Goal: Task Accomplishment & Management: Use online tool/utility

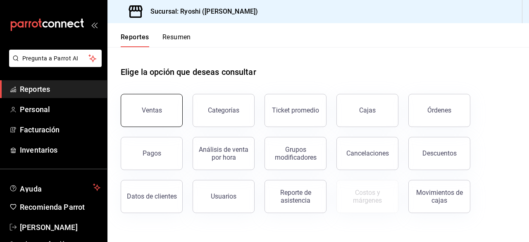
click at [155, 112] on div "Ventas" at bounding box center [152, 110] width 20 height 8
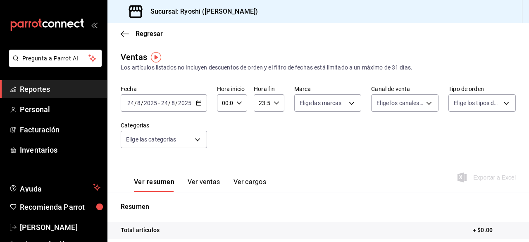
click at [196, 104] on icon "button" at bounding box center [199, 103] width 6 height 6
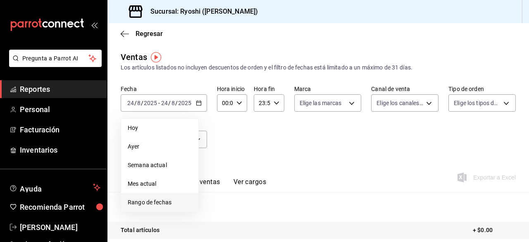
click at [155, 199] on span "Rango de fechas" at bounding box center [160, 202] width 64 height 9
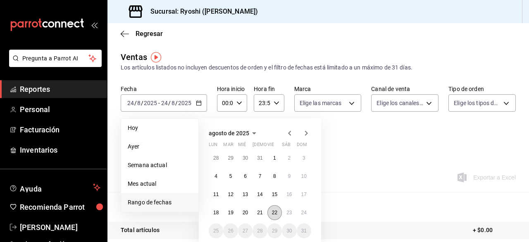
click at [275, 211] on abbr "22" at bounding box center [274, 212] width 5 height 6
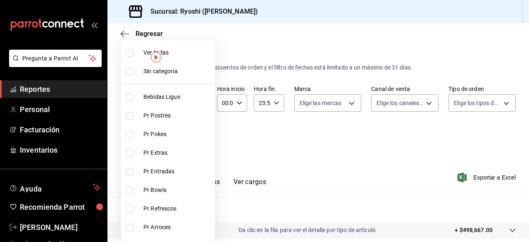
click at [196, 140] on body "Pregunta a Parrot AI Reportes Personal Facturación Inventarios Ayuda Recomienda…" at bounding box center [264, 121] width 529 height 242
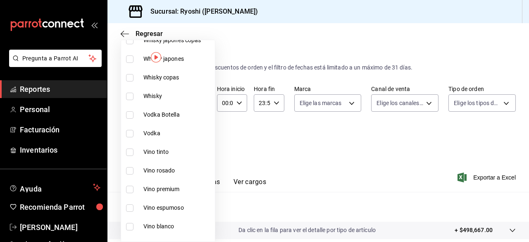
scroll to position [206, 0]
click at [124, 150] on li "Vino tinto" at bounding box center [168, 151] width 94 height 19
type input "9e45836e-5165-411d-b9a9-a93703cb00e4"
checkbox input "true"
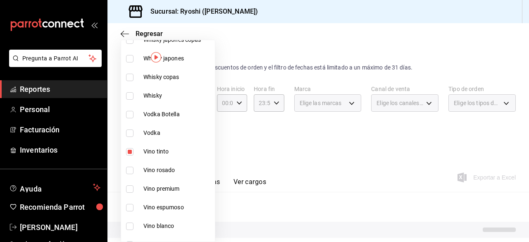
click at [131, 171] on input "checkbox" at bounding box center [129, 169] width 7 height 7
checkbox input "true"
type input "9e45836e-5165-411d-b9a9-a93703cb00e4,47d610a0-d442-4f9b-9646-d2a82839042c"
click at [130, 189] on input "checkbox" at bounding box center [129, 188] width 7 height 7
checkbox input "true"
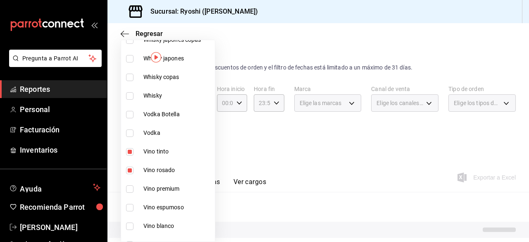
type input "9e45836e-5165-411d-b9a9-a93703cb00e4,47d610a0-d442-4f9b-9646-d2a82839042c,211b5…"
click at [129, 205] on input "checkbox" at bounding box center [129, 207] width 7 height 7
checkbox input "true"
type input "9e45836e-5165-411d-b9a9-a93703cb00e4,47d610a0-d442-4f9b-9646-d2a82839042c,211b5…"
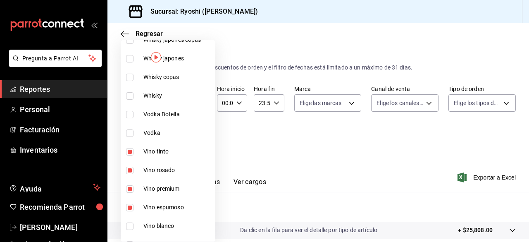
click at [130, 227] on input "checkbox" at bounding box center [129, 225] width 7 height 7
checkbox input "true"
type input "9e45836e-5165-411d-b9a9-a93703cb00e4,47d610a0-d442-4f9b-9646-d2a82839042c,211b5…"
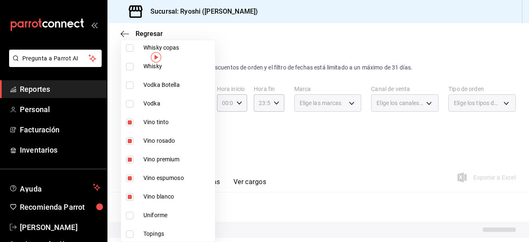
scroll to position [235, 0]
drag, startPoint x: 384, startPoint y: 214, endPoint x: 446, endPoint y: 202, distance: 63.2
click at [446, 202] on div at bounding box center [264, 121] width 529 height 242
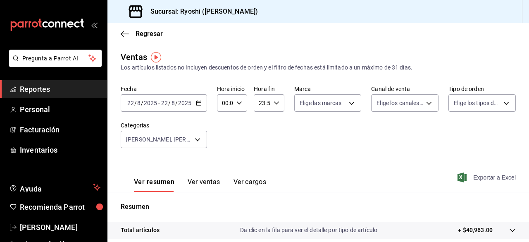
click at [465, 176] on span "Exportar a Excel" at bounding box center [487, 177] width 57 height 10
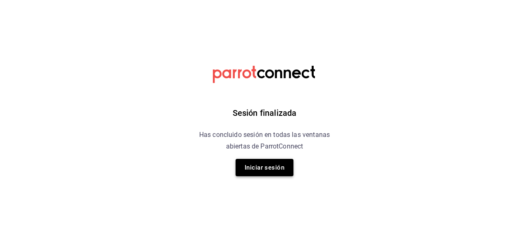
click at [241, 161] on button "Iniciar sesión" at bounding box center [264, 167] width 58 height 17
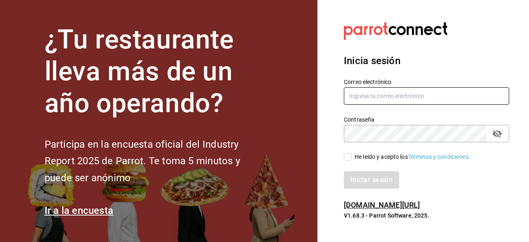
type input "ryoshi.masaryk@grupocosteno.com"
click at [350, 157] on input "He leído y acepto los Términos y condiciones." at bounding box center [347, 156] width 7 height 7
checkbox input "true"
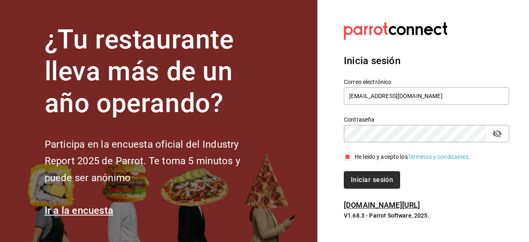
click at [357, 176] on button "Iniciar sesión" at bounding box center [372, 179] width 56 height 17
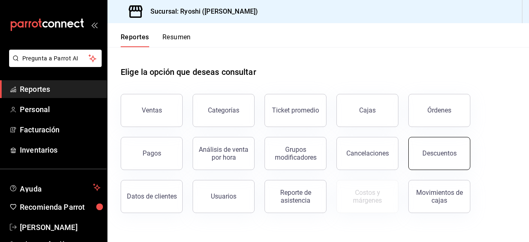
click at [434, 161] on button "Descuentos" at bounding box center [439, 153] width 62 height 33
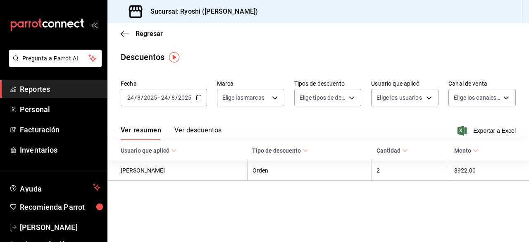
click at [202, 96] on div "[DATE] [DATE] - [DATE] [DATE]" at bounding box center [164, 97] width 86 height 17
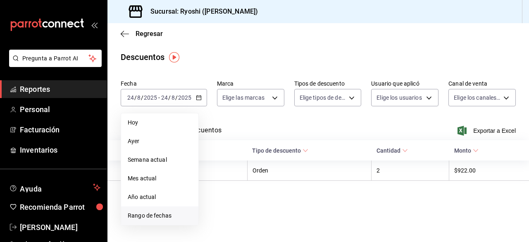
click at [154, 218] on span "Rango de fechas" at bounding box center [160, 215] width 64 height 9
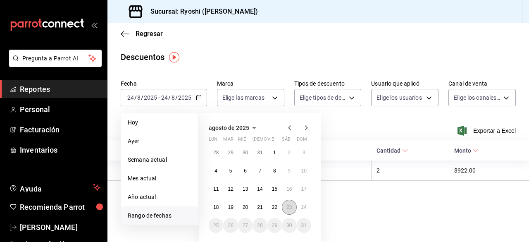
click at [293, 204] on button "23" at bounding box center [289, 206] width 14 height 15
click at [303, 208] on abbr "24" at bounding box center [303, 207] width 5 height 6
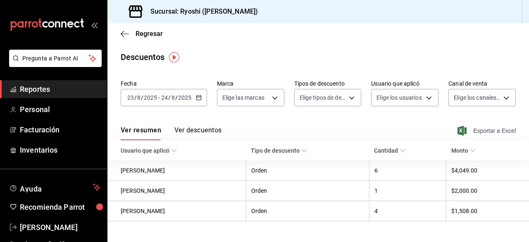
click at [460, 133] on span "Exportar a Excel" at bounding box center [487, 131] width 57 height 10
click at [199, 101] on div "[DATE] [DATE] - [DATE] [DATE]" at bounding box center [164, 97] width 86 height 17
click at [122, 37] on icon "button" at bounding box center [125, 33] width 8 height 7
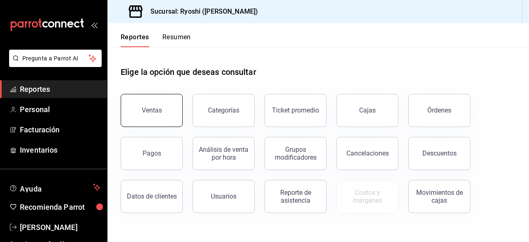
click at [165, 126] on div "Ventas" at bounding box center [147, 105] width 72 height 43
click at [168, 117] on button "Ventas" at bounding box center [152, 110] width 62 height 33
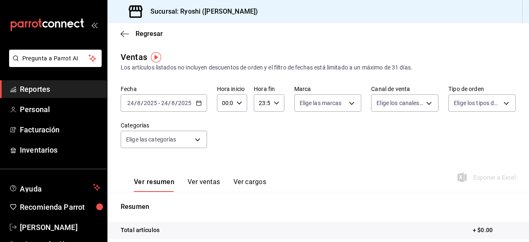
click at [198, 107] on div "[DATE] [DATE] - [DATE] [DATE]" at bounding box center [164, 102] width 86 height 17
click at [258, 188] on button "Ver cargos" at bounding box center [249, 185] width 33 height 14
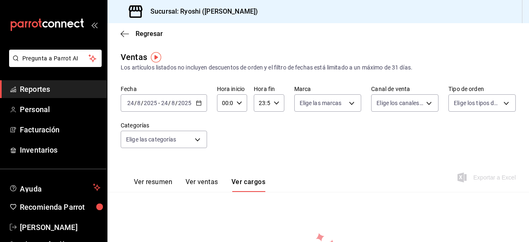
click at [196, 100] on icon "button" at bounding box center [199, 103] width 6 height 6
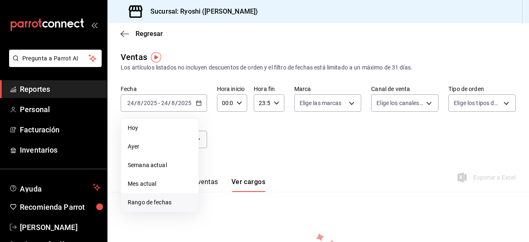
click at [161, 205] on span "Rango de fechas" at bounding box center [160, 202] width 64 height 9
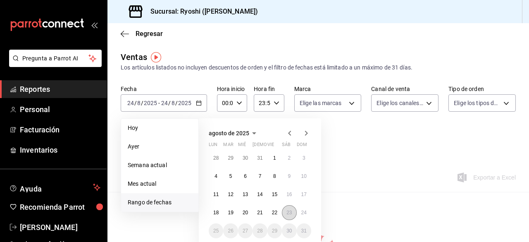
click at [290, 214] on abbr "23" at bounding box center [288, 212] width 5 height 6
click at [300, 214] on button "24" at bounding box center [304, 212] width 14 height 15
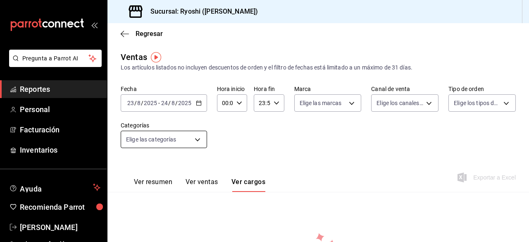
click at [198, 140] on body "Pregunta a Parrot AI Reportes Personal Facturación Inventarios Ayuda Recomienda…" at bounding box center [264, 121] width 529 height 242
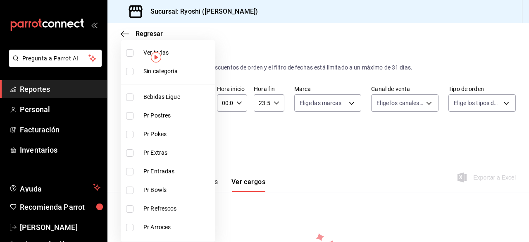
click at [130, 57] on li "Ver todas" at bounding box center [168, 52] width 94 height 19
type input "ad186e92-f0af-46bc-bbfd-7ffa80562c6f,3971b1f1-eb4c-4b65-a33f-e0602f1a7270,e647e…"
checkbox input "true"
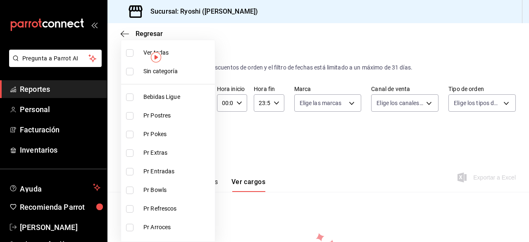
checkbox input "true"
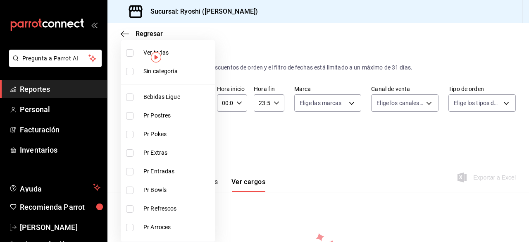
checkbox input "true"
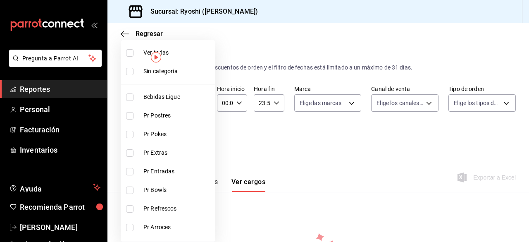
checkbox input "true"
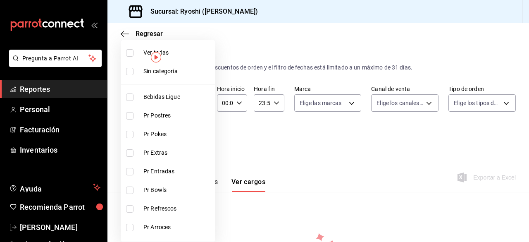
checkbox input "true"
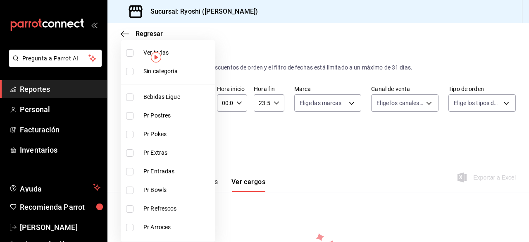
checkbox input "true"
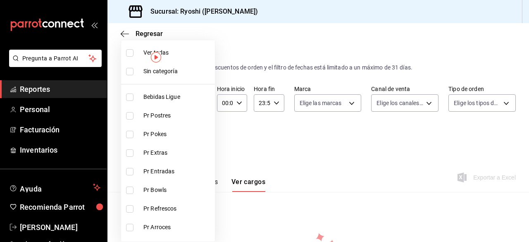
checkbox input "true"
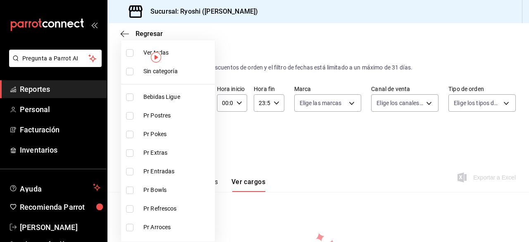
checkbox input "true"
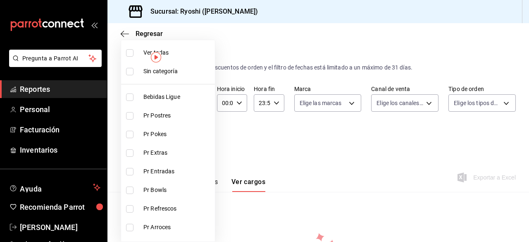
checkbox input "true"
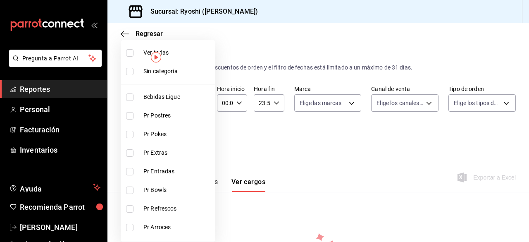
checkbox input "true"
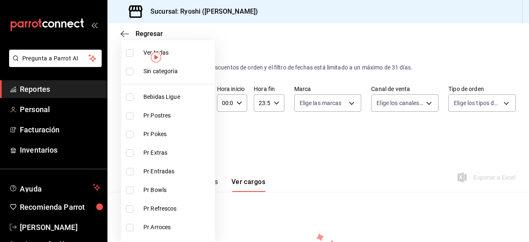
checkbox input "true"
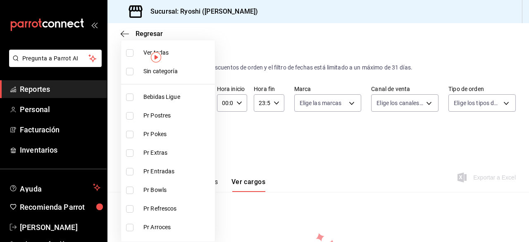
checkbox input "true"
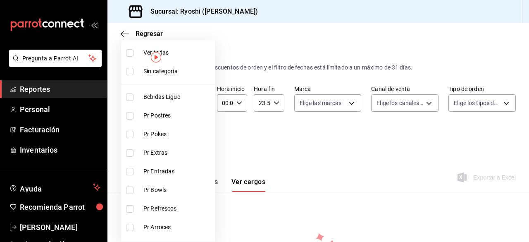
checkbox input "true"
click at [368, 167] on div at bounding box center [264, 121] width 529 height 242
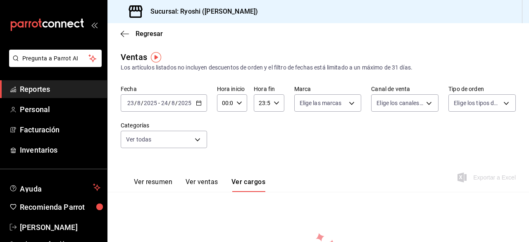
click at [323, 153] on div "Fecha [DATE] [DATE] - [DATE] [DATE] Hora inicio 00:00 Hora inicio Hora fin 23:5…" at bounding box center [318, 121] width 395 height 73
click at [166, 181] on button "Ver resumen" at bounding box center [153, 185] width 38 height 14
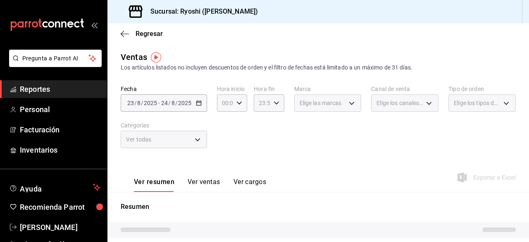
click at [249, 179] on button "Ver cargos" at bounding box center [249, 185] width 33 height 14
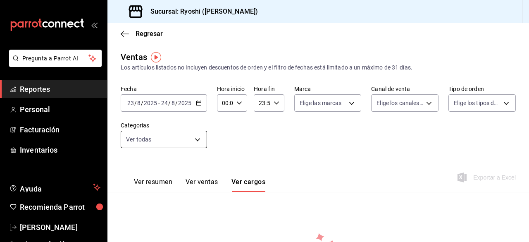
click at [198, 139] on body "Pregunta a Parrot AI Reportes Personal Facturación Inventarios Ayuda Recomienda…" at bounding box center [264, 121] width 529 height 242
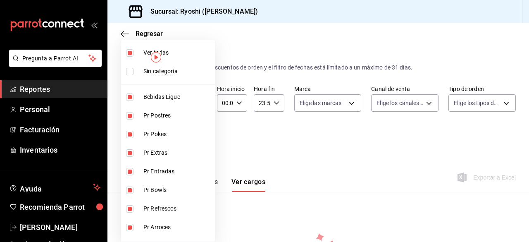
click at [128, 57] on li "Ver todas" at bounding box center [168, 52] width 94 height 19
checkbox input "false"
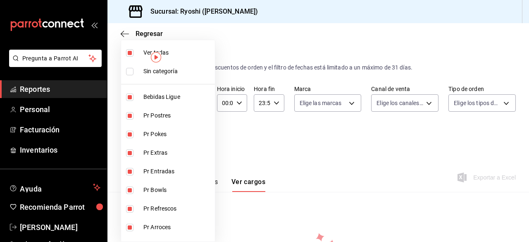
checkbox input "false"
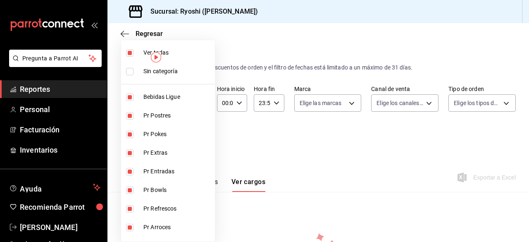
checkbox input "false"
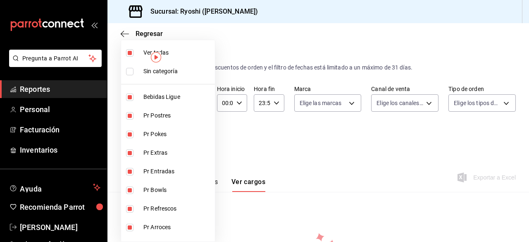
checkbox input "false"
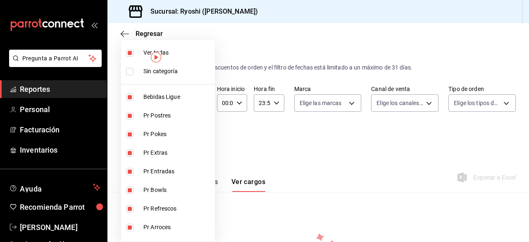
checkbox input "false"
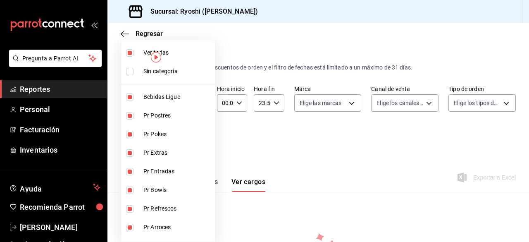
checkbox input "false"
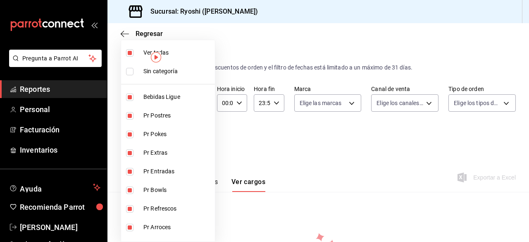
checkbox input "false"
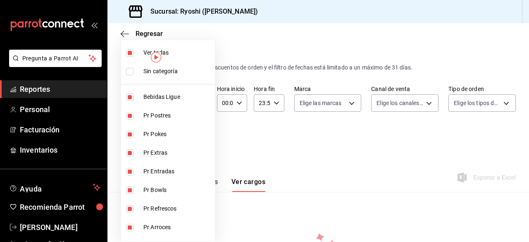
checkbox input "false"
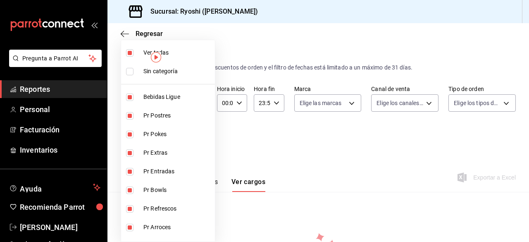
checkbox input "false"
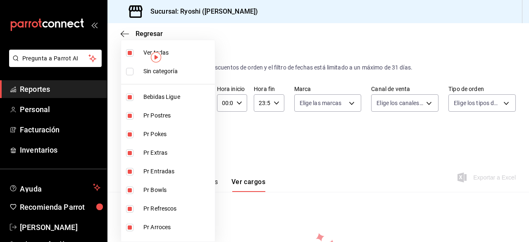
checkbox input "false"
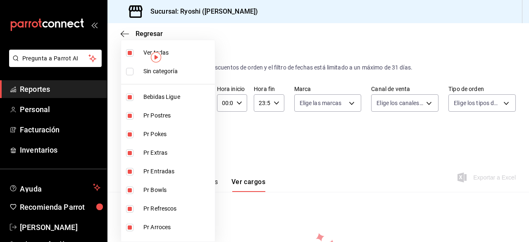
checkbox input "false"
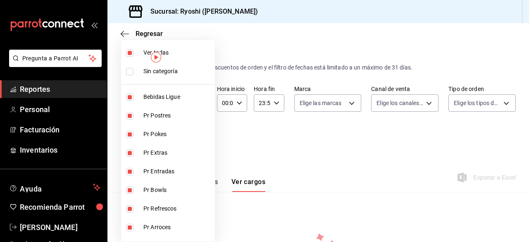
checkbox input "false"
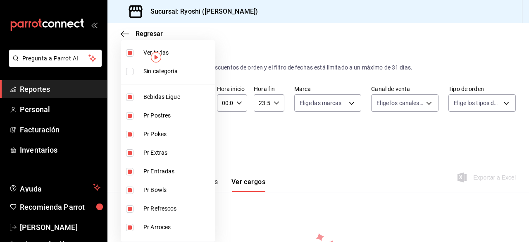
checkbox input "false"
click at [128, 53] on input "checkbox" at bounding box center [129, 52] width 7 height 7
checkbox input "true"
type input "ad186e92-f0af-46bc-bbfd-7ffa80562c6f,3971b1f1-eb4c-4b65-a33f-e0602f1a7270,e647e…"
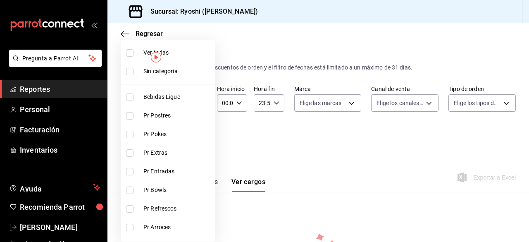
checkbox input "true"
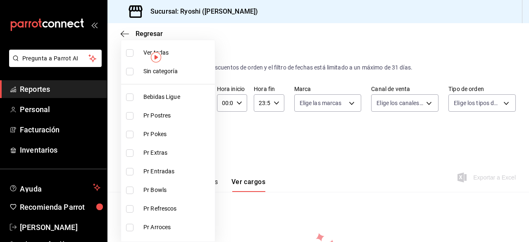
checkbox input "true"
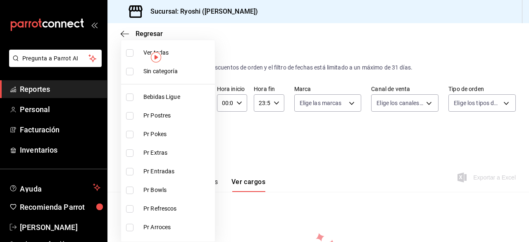
checkbox input "true"
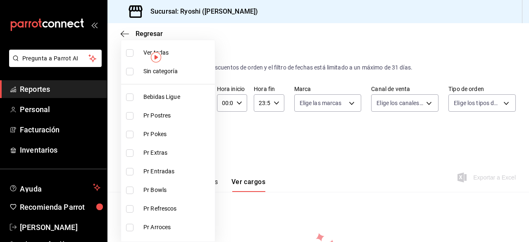
checkbox input "true"
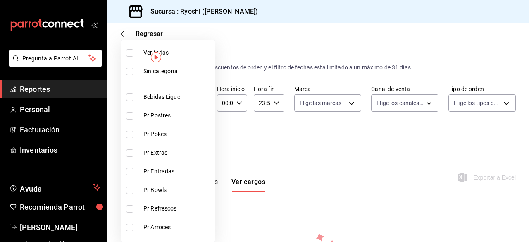
checkbox input "true"
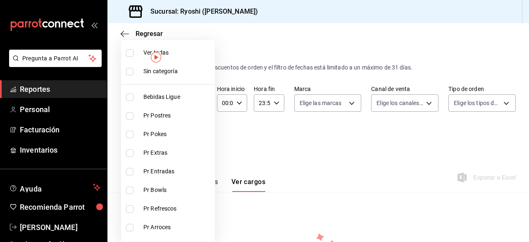
checkbox input "true"
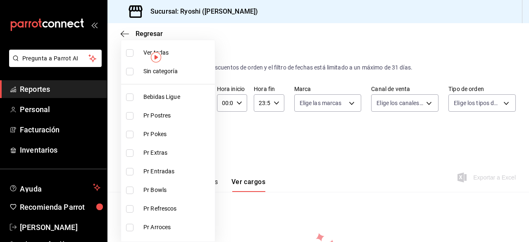
checkbox input "true"
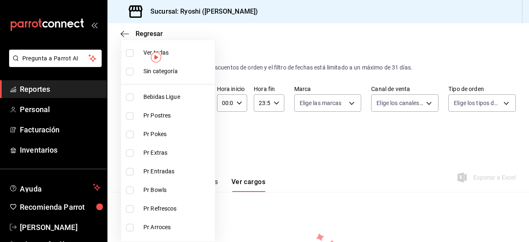
checkbox input "true"
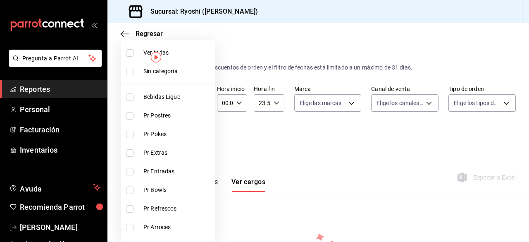
checkbox input "true"
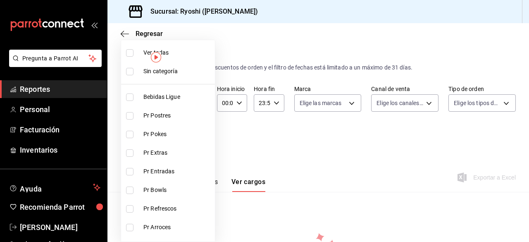
checkbox input "true"
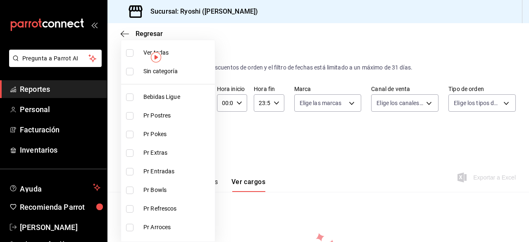
checkbox input "true"
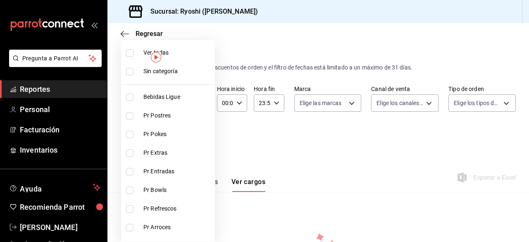
checkbox input "true"
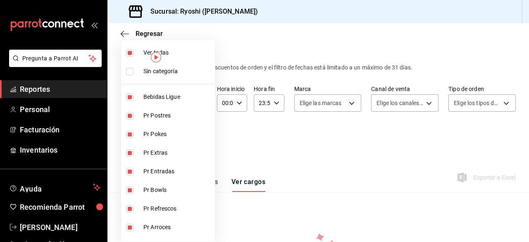
click at [322, 138] on div at bounding box center [264, 121] width 529 height 242
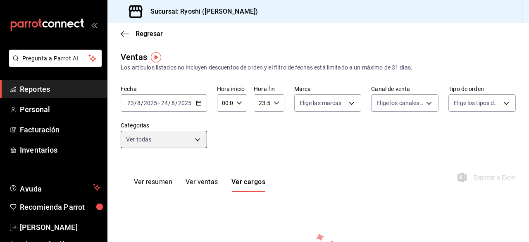
scroll to position [95, 0]
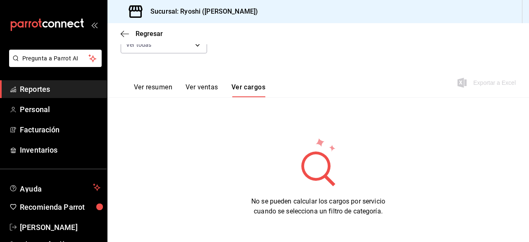
click at [149, 89] on button "Ver resumen" at bounding box center [153, 90] width 38 height 14
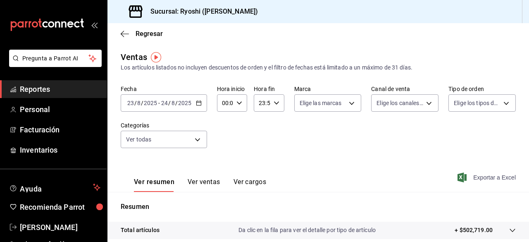
click at [490, 177] on span "Exportar a Excel" at bounding box center [487, 177] width 57 height 10
click at [197, 138] on body "Pregunta a Parrot AI Reportes Personal Facturación Inventarios Ayuda Recomienda…" at bounding box center [264, 121] width 529 height 242
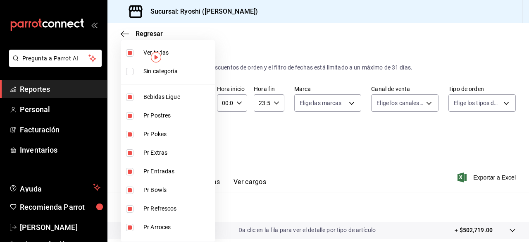
drag, startPoint x: 526, startPoint y: 131, endPoint x: 528, endPoint y: 170, distance: 39.3
click at [528, 170] on div at bounding box center [264, 121] width 529 height 242
click at [196, 139] on body "Pregunta a Parrot AI Reportes Personal Facturación Inventarios Ayuda Recomienda…" at bounding box center [264, 121] width 529 height 242
click at [196, 139] on li "Pr Pokes" at bounding box center [168, 134] width 94 height 19
type input "ad186e92-f0af-46bc-bbfd-7ffa80562c6f,3971b1f1-eb4c-4b65-a33f-e0602f1a7270,bb66a…"
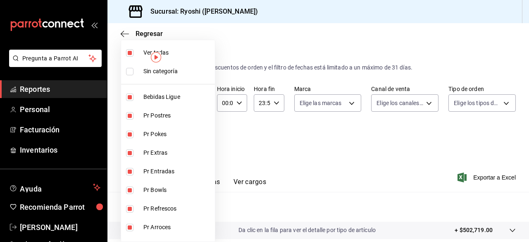
checkbox input "false"
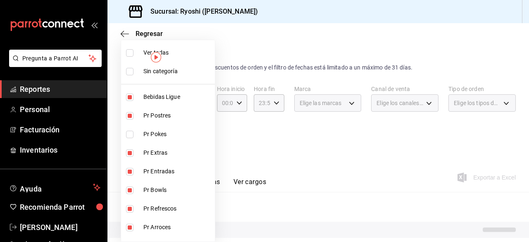
click at [196, 139] on li "Pr Pokes" at bounding box center [168, 134] width 94 height 19
type input "ad186e92-f0af-46bc-bbfd-7ffa80562c6f,3971b1f1-eb4c-4b65-a33f-e0602f1a7270,bb66a…"
checkbox input "true"
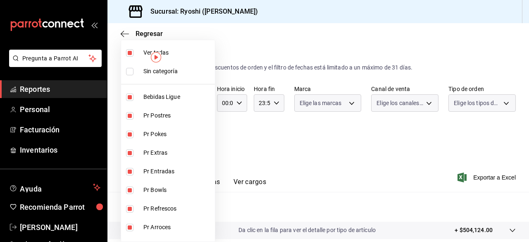
click at [273, 164] on div at bounding box center [264, 121] width 529 height 242
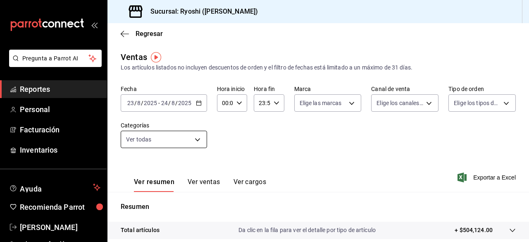
click at [197, 138] on body "Pregunta a Parrot AI Reportes Personal Facturación Inventarios Ayuda Recomienda…" at bounding box center [264, 121] width 529 height 242
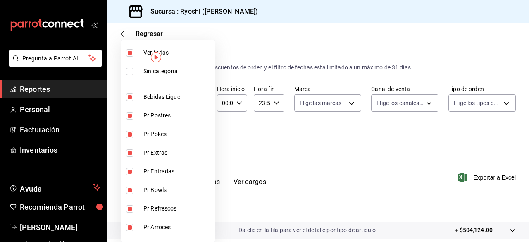
click at [241, 178] on div at bounding box center [264, 121] width 529 height 242
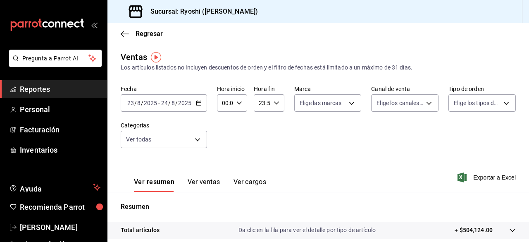
click at [242, 181] on button "Ver cargos" at bounding box center [249, 185] width 33 height 14
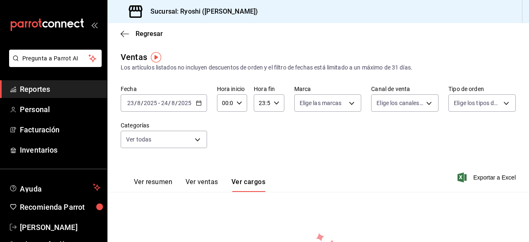
click at [165, 185] on button "Ver resumen" at bounding box center [153, 185] width 38 height 14
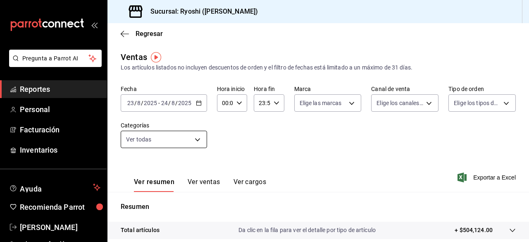
click at [197, 140] on body "Pregunta a Parrot AI Reportes Personal Facturación Inventarios Ayuda Recomienda…" at bounding box center [264, 121] width 529 height 242
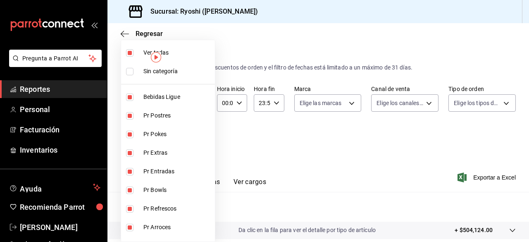
click at [273, 148] on div at bounding box center [264, 121] width 529 height 242
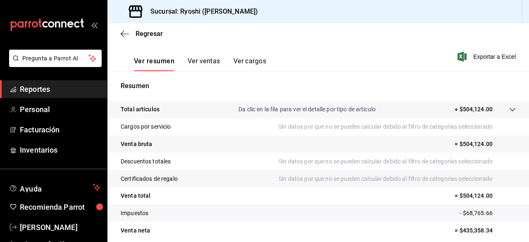
scroll to position [154, 0]
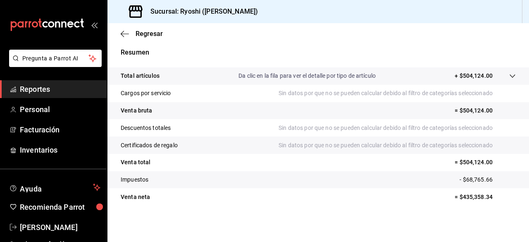
click at [320, 170] on tr "Venta total = $504,124.00" at bounding box center [317, 162] width 421 height 17
click at [315, 233] on main "Regresar Ventas Los artículos listados no incluyen descuentos de orden y el fil…" at bounding box center [317, 55] width 421 height 373
click at [278, 176] on tr "Impuestos - $68,765.66" at bounding box center [317, 179] width 421 height 17
click at [196, 142] on tr "Certificados de regalo Sin datos por que no se pueden calcular debido al filtro…" at bounding box center [317, 144] width 421 height 17
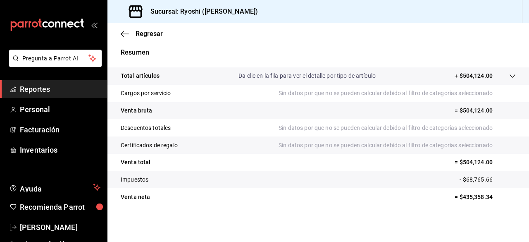
click at [196, 140] on tr "Certificados de regalo Sin datos por que no se pueden calcular debido al filtro…" at bounding box center [317, 144] width 421 height 17
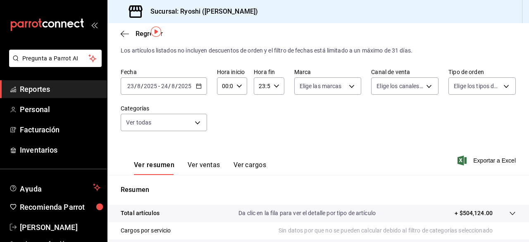
scroll to position [0, 0]
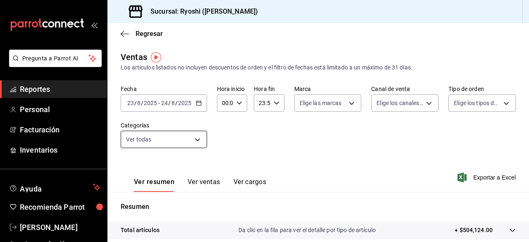
click at [196, 139] on body "Pregunta a Parrot AI Reportes Personal Facturación Inventarios Ayuda Recomienda…" at bounding box center [264, 121] width 529 height 242
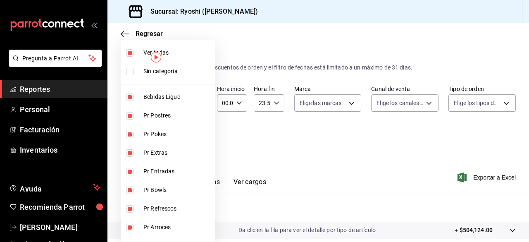
click at [196, 139] on li "Pr Pokes" at bounding box center [168, 134] width 94 height 19
type input "ad186e92-f0af-46bc-bbfd-7ffa80562c6f,3971b1f1-eb4c-4b65-a33f-e0602f1a7270,bb66a…"
checkbox input "false"
click at [126, 33] on div at bounding box center [264, 121] width 529 height 242
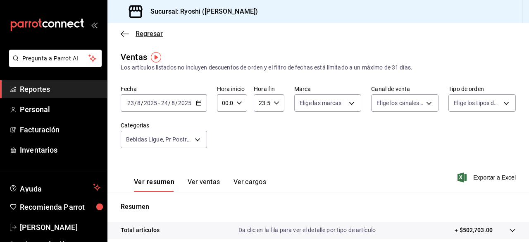
click at [123, 33] on icon "button" at bounding box center [125, 33] width 8 height 7
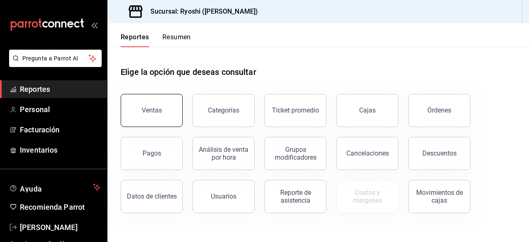
click at [154, 106] on button "Ventas" at bounding box center [152, 110] width 62 height 33
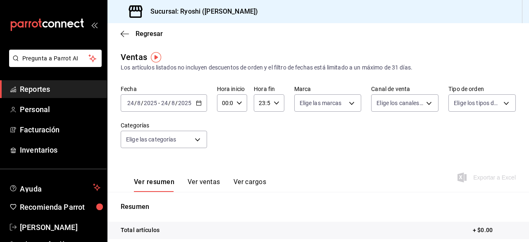
click at [198, 106] on div "[DATE] [DATE] - [DATE] [DATE]" at bounding box center [164, 102] width 86 height 17
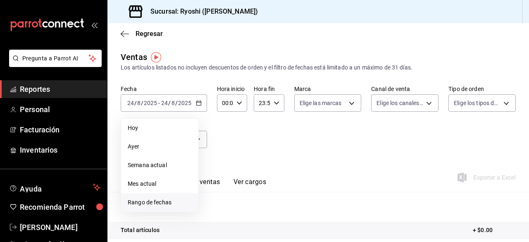
click at [146, 198] on span "Rango de fechas" at bounding box center [160, 202] width 64 height 9
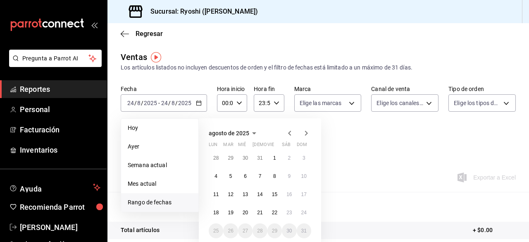
click at [146, 198] on span "Rango de fechas" at bounding box center [160, 202] width 64 height 9
click at [287, 212] on abbr "23" at bounding box center [288, 212] width 5 height 6
click at [304, 211] on abbr "24" at bounding box center [303, 212] width 5 height 6
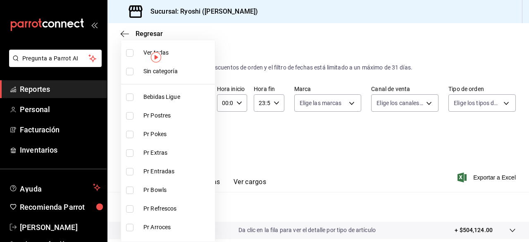
click at [197, 140] on body "Pregunta a Parrot AI Reportes Personal Facturación Inventarios Ayuda Recomienda…" at bounding box center [264, 121] width 529 height 242
click at [131, 114] on input "checkbox" at bounding box center [129, 115] width 7 height 7
checkbox input "true"
type input "3971b1f1-eb4c-4b65-a33f-e0602f1a7270"
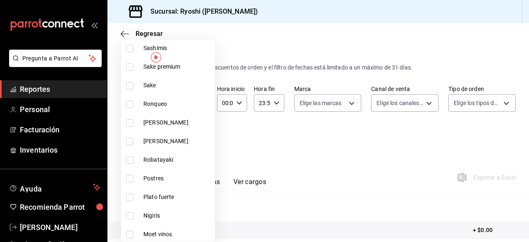
scroll to position [567, 0]
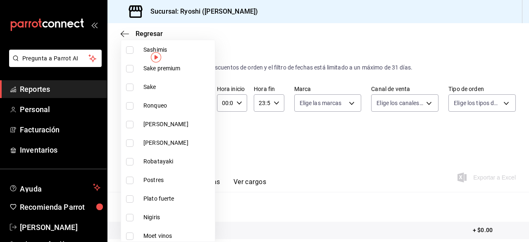
click at [129, 176] on input "checkbox" at bounding box center [129, 179] width 7 height 7
checkbox input "true"
type input "3971b1f1-eb4c-4b65-a33f-e0602f1a7270,f29fb788-a061-4889-ae5a-b73f6482cd79"
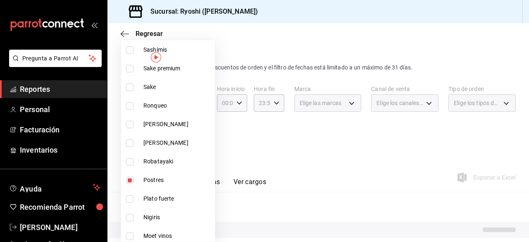
click at [419, 166] on div at bounding box center [264, 121] width 529 height 242
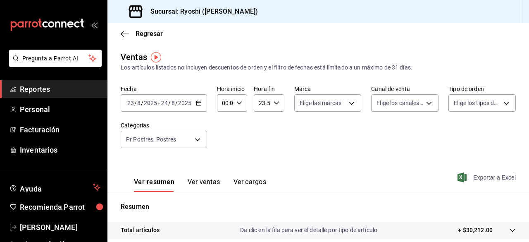
click at [486, 175] on span "Exportar a Excel" at bounding box center [487, 177] width 57 height 10
click at [199, 139] on body "Pregunta a Parrot AI Reportes Personal Facturación Inventarios Ayuda Recomienda…" at bounding box center [264, 121] width 529 height 242
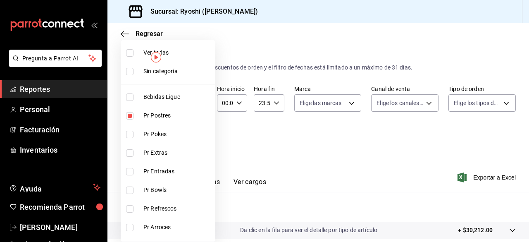
click at [127, 54] on input "checkbox" at bounding box center [129, 52] width 7 height 7
checkbox input "true"
type input "ad186e92-f0af-46bc-bbfd-7ffa80562c6f,3971b1f1-eb4c-4b65-a33f-e0602f1a7270,e647e…"
checkbox input "true"
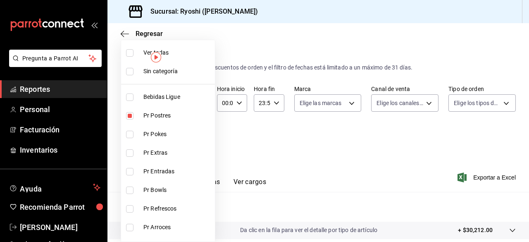
checkbox input "true"
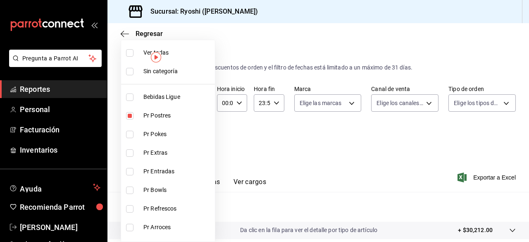
checkbox input "true"
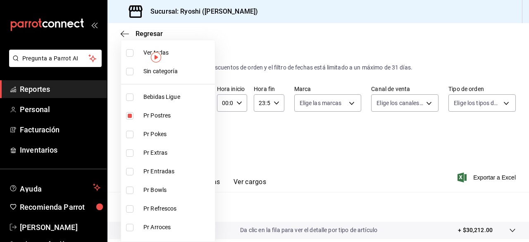
checkbox input "true"
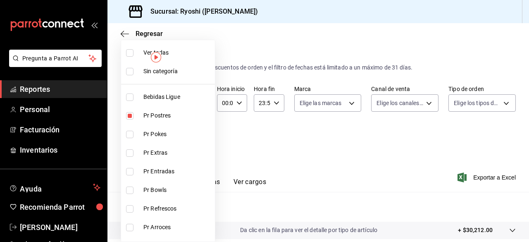
checkbox input "true"
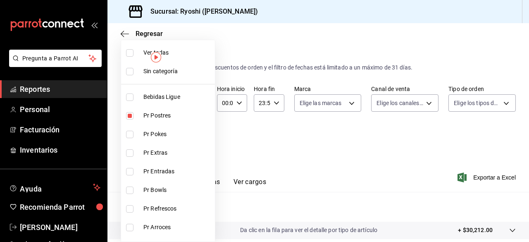
checkbox input "true"
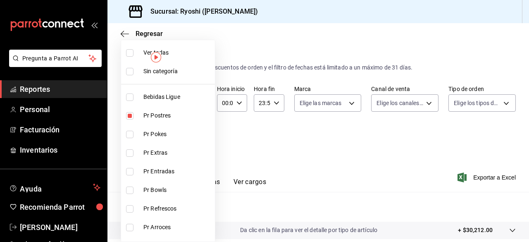
checkbox input "true"
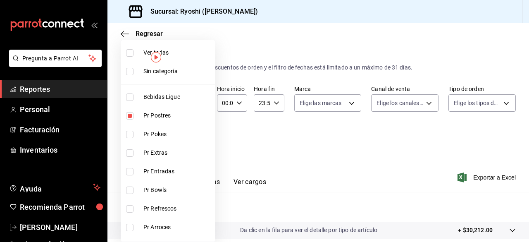
checkbox input "true"
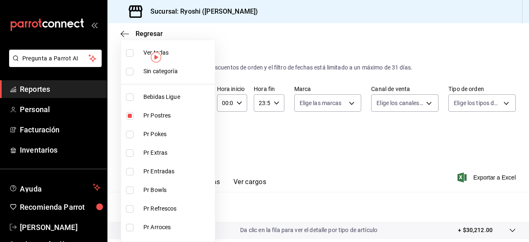
checkbox input "true"
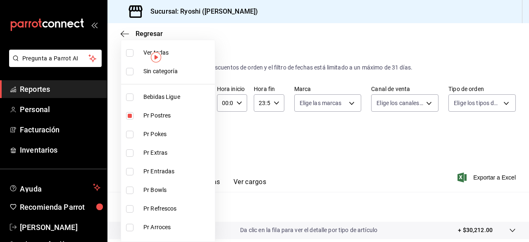
checkbox input "true"
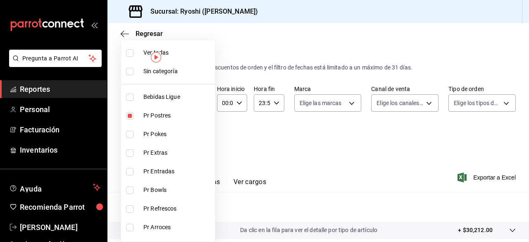
checkbox input "true"
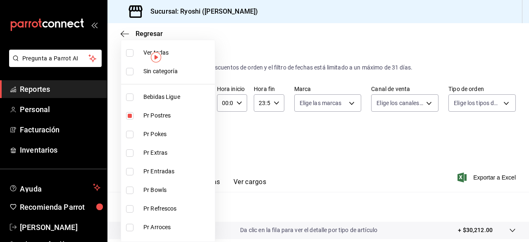
checkbox input "true"
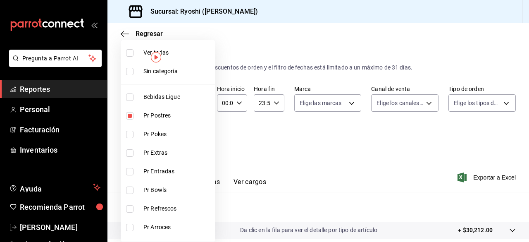
checkbox input "true"
click at [298, 134] on div at bounding box center [264, 121] width 529 height 242
click at [196, 140] on body "Pregunta a Parrot AI Reportes Personal Facturación Inventarios Ayuda Recomienda…" at bounding box center [264, 121] width 529 height 242
click at [309, 136] on div at bounding box center [264, 121] width 529 height 242
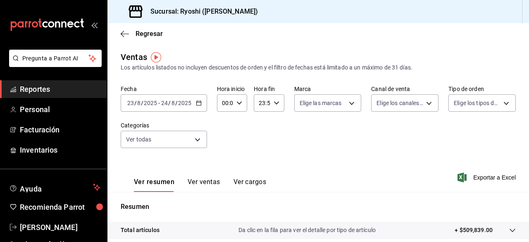
click at [266, 144] on div "Fecha [DATE] [DATE] - [DATE] [DATE] Hora inicio 00:00 Hora inicio Hora fin 23:5…" at bounding box center [318, 121] width 395 height 73
click at [256, 135] on div "Fecha [DATE] [DATE] - [DATE] [DATE] Hora inicio 00:00 Hora inicio Hora fin 23:5…" at bounding box center [318, 121] width 395 height 73
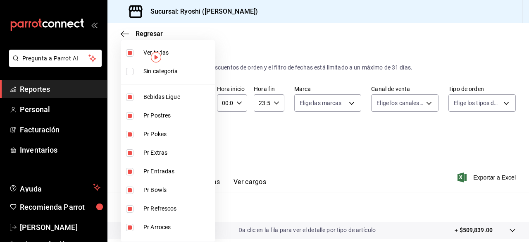
click at [200, 140] on body "Pregunta a Parrot AI Reportes Personal Facturación Inventarios Ayuda Recomienda…" at bounding box center [264, 121] width 529 height 242
drag, startPoint x: 200, startPoint y: 140, endPoint x: 280, endPoint y: 176, distance: 88.0
click at [280, 176] on div "Ver todas Sin categoría Bebidas Ligue Pr Postres Pr Pokes Pr Extras Pr Entradas…" at bounding box center [264, 121] width 529 height 242
click at [131, 135] on input "checkbox" at bounding box center [129, 134] width 7 height 7
checkbox input "false"
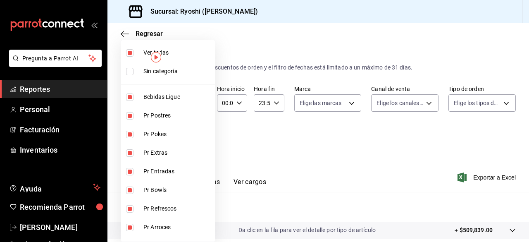
type input "ad186e92-f0af-46bc-bbfd-7ffa80562c6f,3971b1f1-eb4c-4b65-a33f-e0602f1a7270,bb66a…"
checkbox input "false"
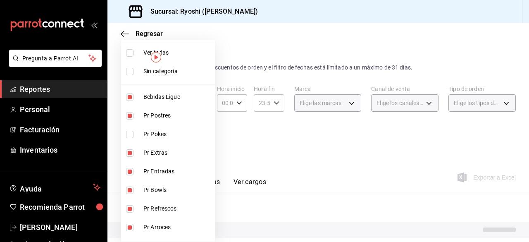
click at [131, 135] on input "checkbox" at bounding box center [129, 134] width 7 height 7
checkbox input "true"
type input "ad186e92-f0af-46bc-bbfd-7ffa80562c6f,3971b1f1-eb4c-4b65-a33f-e0602f1a7270,bb66a…"
checkbox input "true"
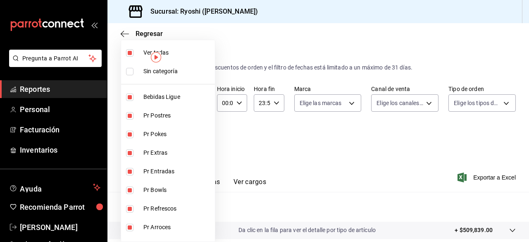
click at [330, 141] on div at bounding box center [264, 121] width 529 height 242
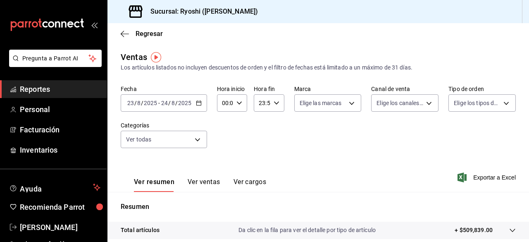
click at [334, 135] on div "Fecha [DATE] [DATE] - [DATE] [DATE] Hora inicio 00:00 Hora inicio Hora fin 23:5…" at bounding box center [318, 121] width 395 height 73
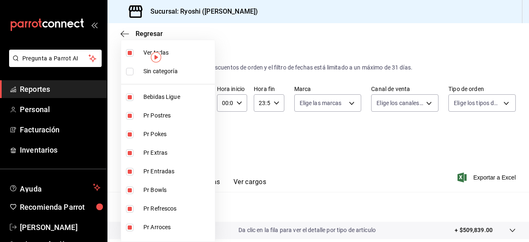
click at [199, 138] on body "Pregunta a Parrot AI Reportes Personal Facturación Inventarios Ayuda Recomienda…" at bounding box center [264, 121] width 529 height 242
click at [133, 55] on input "checkbox" at bounding box center [129, 52] width 7 height 7
checkbox input "false"
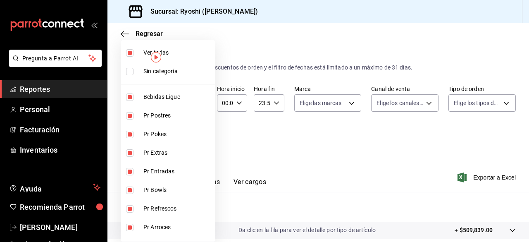
checkbox input "false"
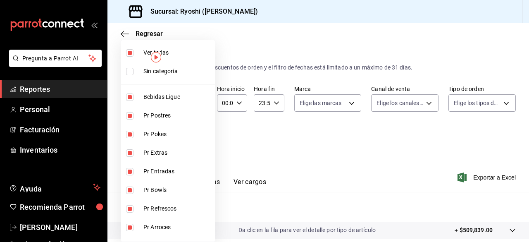
checkbox input "false"
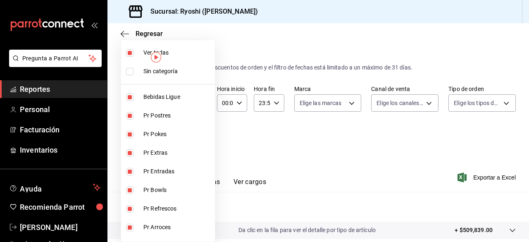
checkbox input "false"
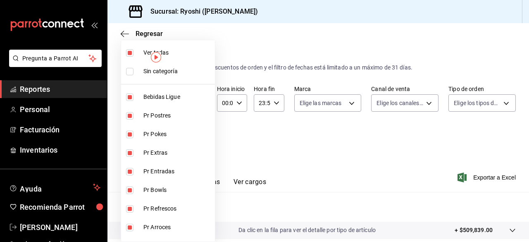
checkbox input "false"
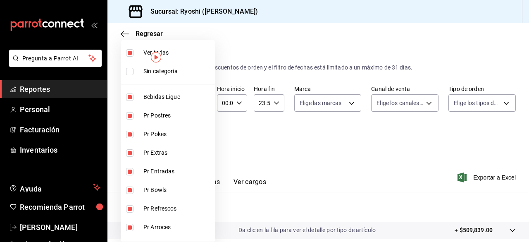
checkbox input "false"
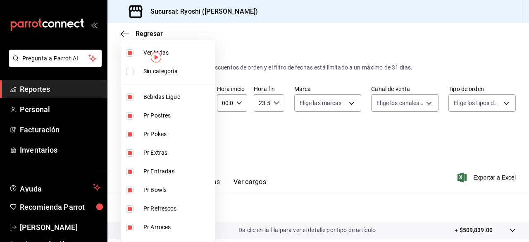
checkbox input "false"
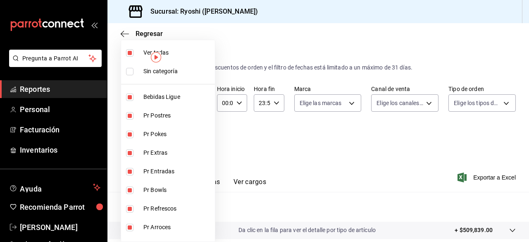
checkbox input "false"
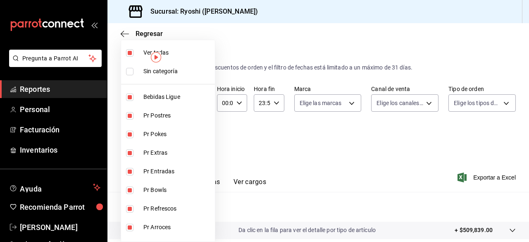
checkbox input "false"
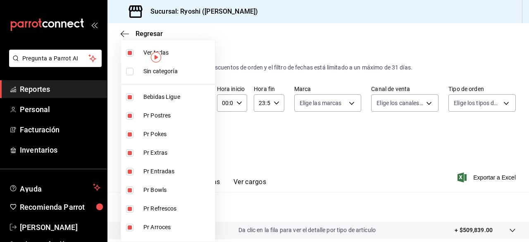
checkbox input "false"
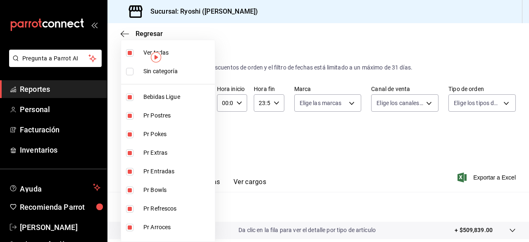
checkbox input "false"
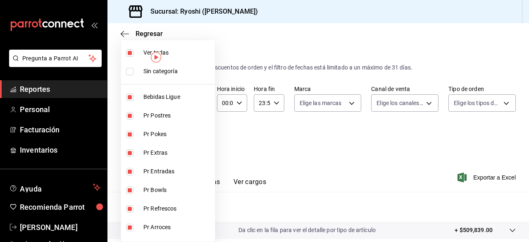
checkbox input "false"
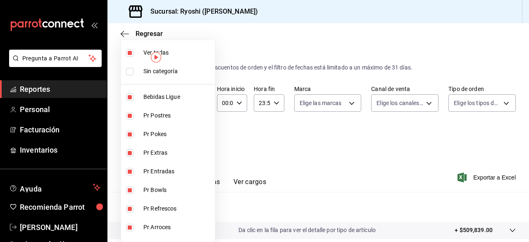
checkbox input "false"
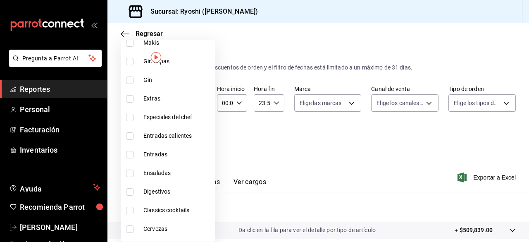
scroll to position [961, 0]
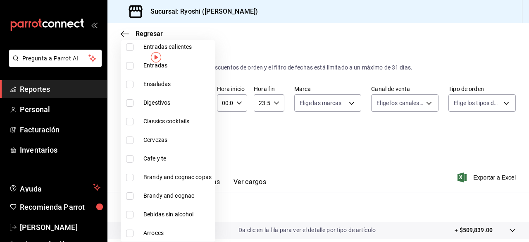
click at [133, 157] on input "checkbox" at bounding box center [129, 158] width 7 height 7
checkbox input "true"
type input "e9d65df4-369a-41df-af20-a5332ddf0d85"
click at [466, 176] on div at bounding box center [264, 121] width 529 height 242
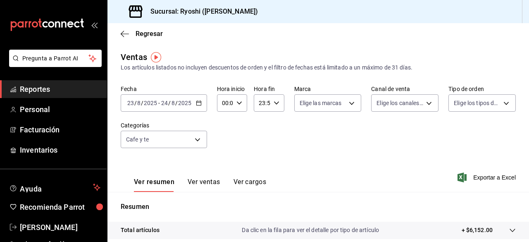
click at [472, 176] on span "Exportar a Excel" at bounding box center [487, 177] width 57 height 10
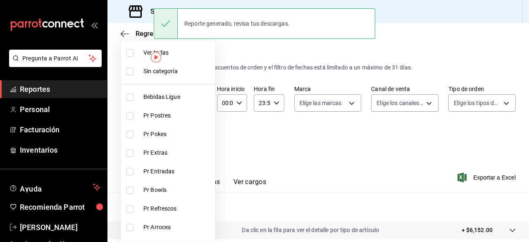
click at [198, 136] on body "Pregunta a Parrot AI Reportes Personal Facturación Inventarios Ayuda Recomienda…" at bounding box center [264, 121] width 529 height 242
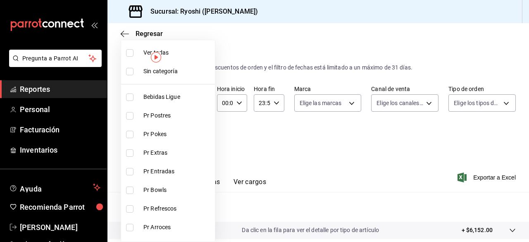
click at [127, 52] on input "checkbox" at bounding box center [129, 52] width 7 height 7
checkbox input "true"
type input "ad186e92-f0af-46bc-bbfd-7ffa80562c6f,3971b1f1-eb4c-4b65-a33f-e0602f1a7270,e647e…"
checkbox input "true"
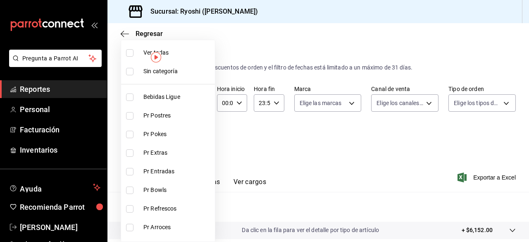
checkbox input "true"
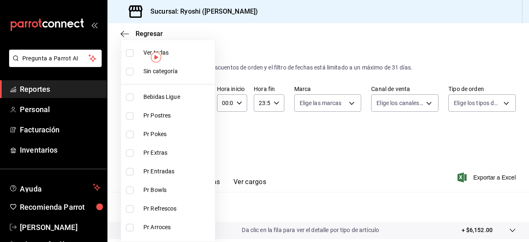
checkbox input "true"
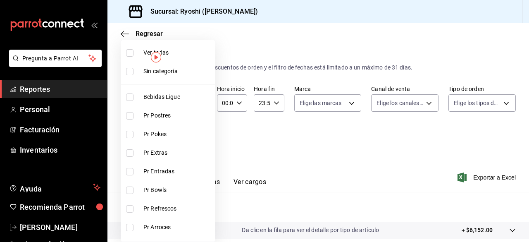
checkbox input "true"
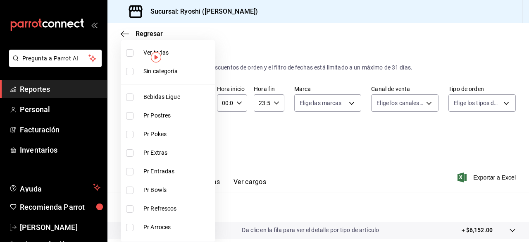
checkbox input "true"
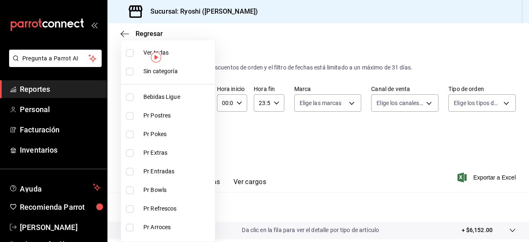
checkbox input "true"
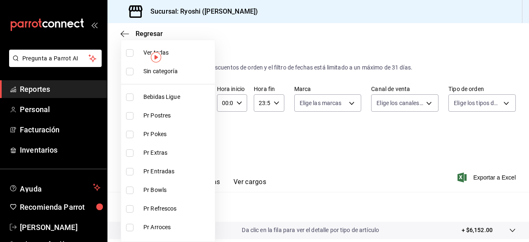
checkbox input "true"
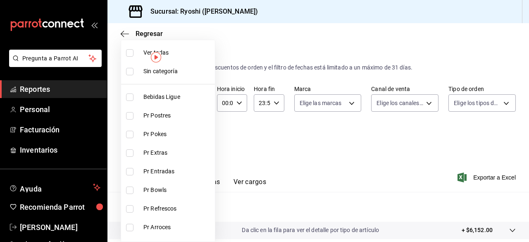
checkbox input "true"
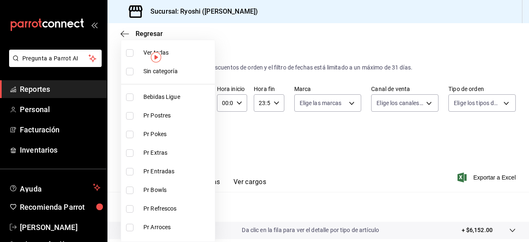
checkbox input "true"
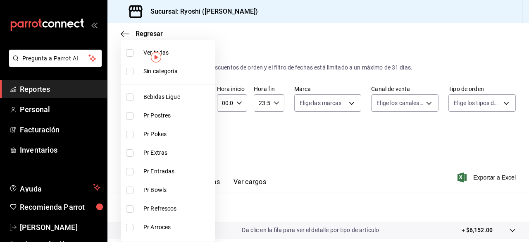
checkbox input "true"
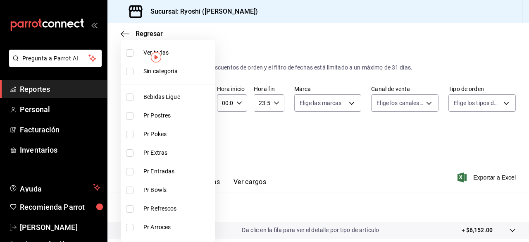
checkbox input "true"
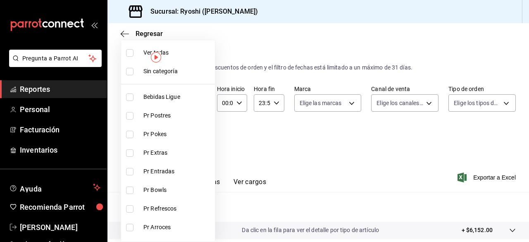
checkbox input "true"
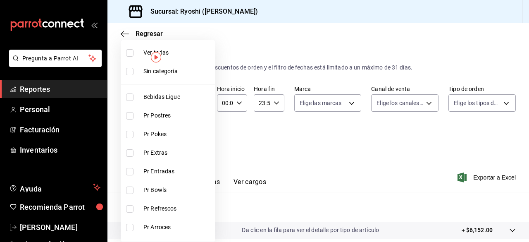
checkbox input "true"
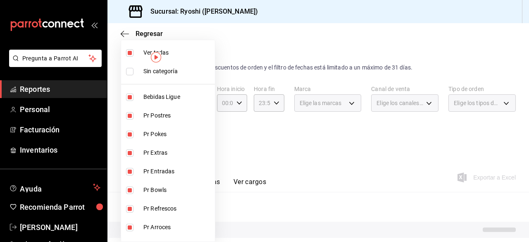
click at [127, 52] on input "checkbox" at bounding box center [129, 52] width 7 height 7
checkbox input "false"
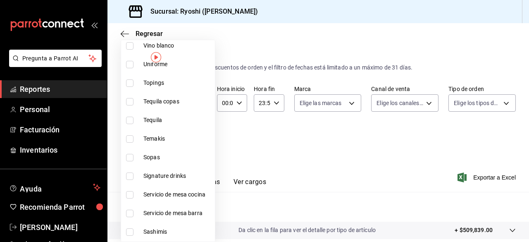
scroll to position [387, 0]
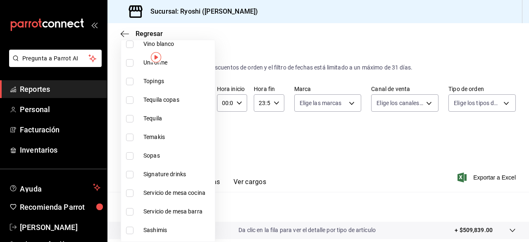
click at [127, 171] on input "checkbox" at bounding box center [129, 174] width 7 height 7
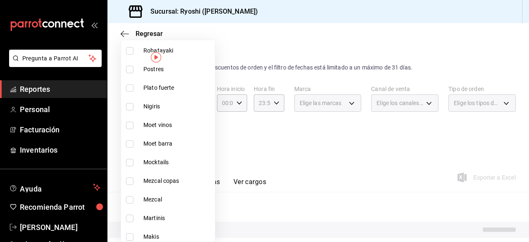
scroll to position [679, 0]
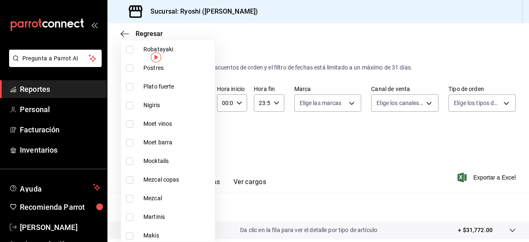
click at [130, 213] on input "checkbox" at bounding box center [129, 216] width 7 height 7
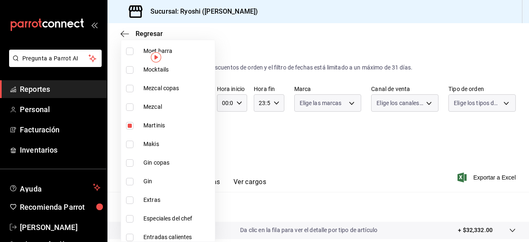
scroll to position [778, 0]
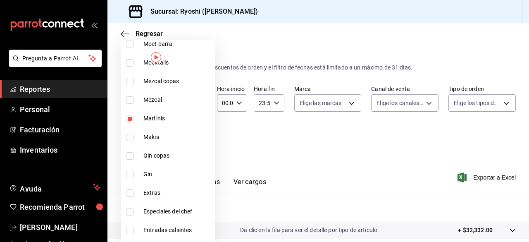
click at [133, 63] on input "checkbox" at bounding box center [129, 62] width 7 height 7
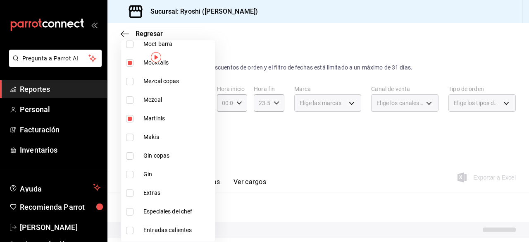
scroll to position [961, 0]
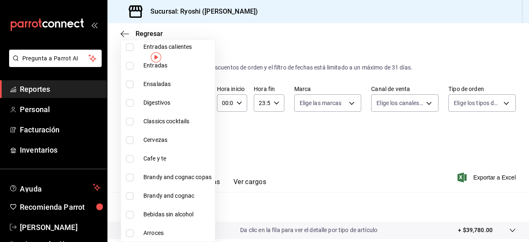
click at [131, 121] on input "checkbox" at bounding box center [129, 121] width 7 height 7
click at [467, 177] on div at bounding box center [264, 121] width 529 height 242
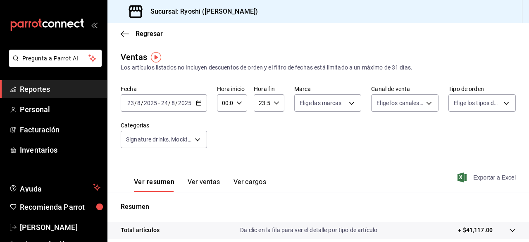
click at [471, 177] on span "Exportar a Excel" at bounding box center [487, 177] width 57 height 10
click at [198, 138] on body "Pregunta a Parrot AI Reportes Personal Facturación Inventarios Ayuda Recomienda…" at bounding box center [264, 121] width 529 height 242
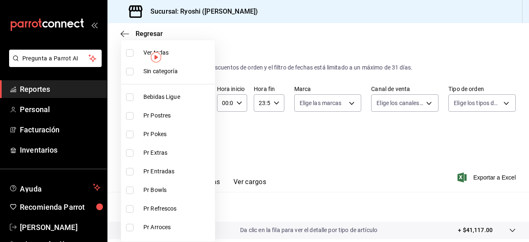
click at [129, 56] on li "Ver todas" at bounding box center [168, 52] width 94 height 19
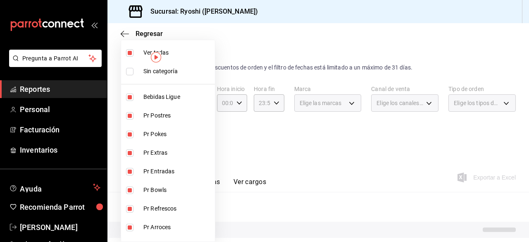
click at [129, 56] on li "Ver todas" at bounding box center [168, 52] width 94 height 19
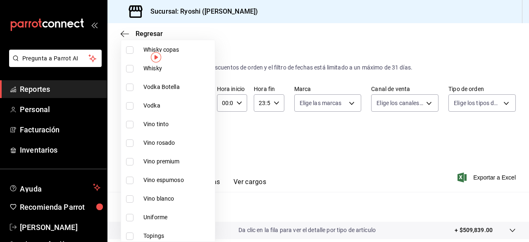
scroll to position [235, 0]
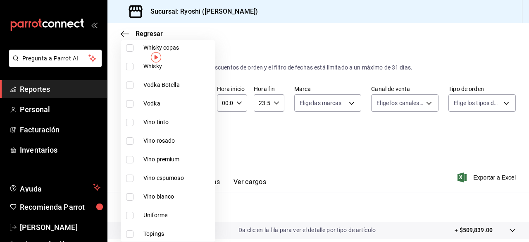
click at [129, 122] on input "checkbox" at bounding box center [129, 122] width 7 height 7
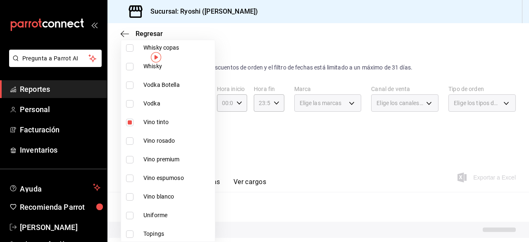
click at [129, 143] on input "checkbox" at bounding box center [129, 140] width 7 height 7
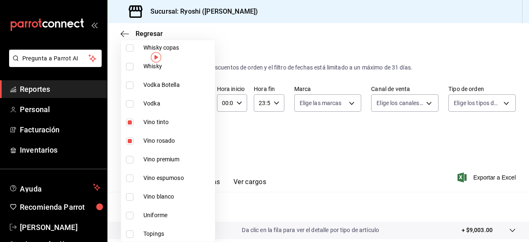
click at [129, 156] on input "checkbox" at bounding box center [129, 159] width 7 height 7
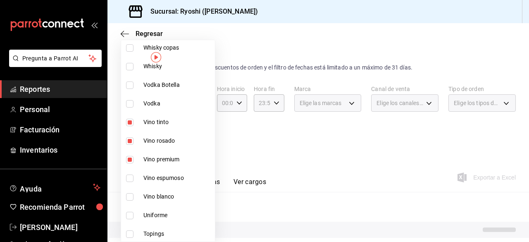
click at [127, 181] on li "Vino espumoso" at bounding box center [168, 178] width 94 height 19
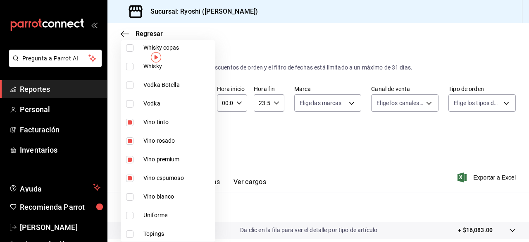
click at [128, 190] on li "Vino blanco" at bounding box center [168, 196] width 94 height 19
click at [465, 177] on div at bounding box center [264, 121] width 529 height 242
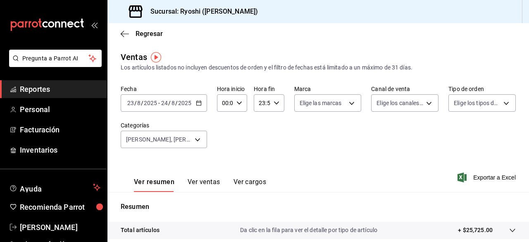
click at [472, 177] on span "Exportar a Excel" at bounding box center [487, 177] width 57 height 10
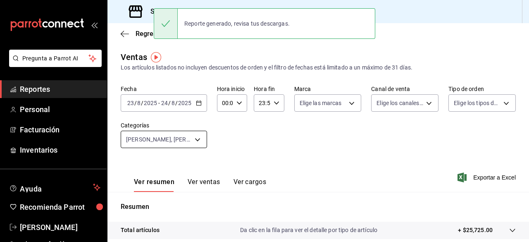
click at [197, 139] on body "Pregunta a Parrot AI Reportes Personal Facturación Inventarios Ayuda Recomienda…" at bounding box center [264, 121] width 529 height 242
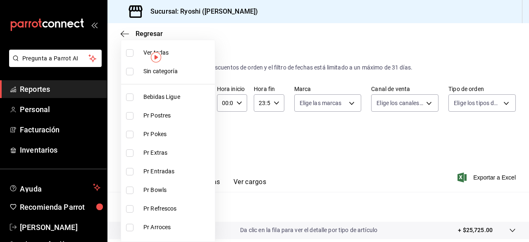
click at [129, 51] on input "checkbox" at bounding box center [129, 52] width 7 height 7
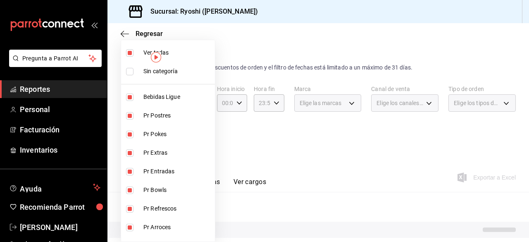
click at [129, 51] on input "checkbox" at bounding box center [129, 52] width 7 height 7
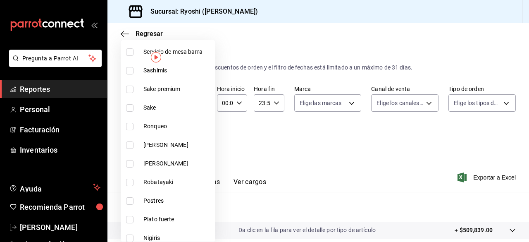
scroll to position [517, 0]
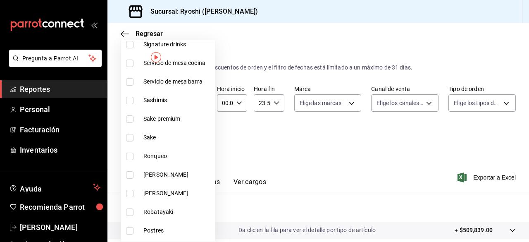
click at [129, 117] on input "checkbox" at bounding box center [129, 118] width 7 height 7
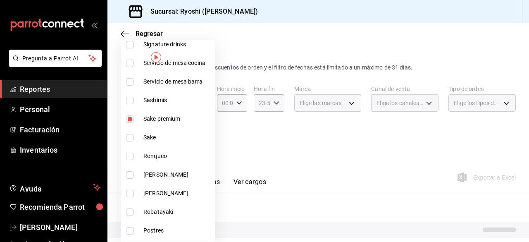
click at [130, 135] on input "checkbox" at bounding box center [129, 137] width 7 height 7
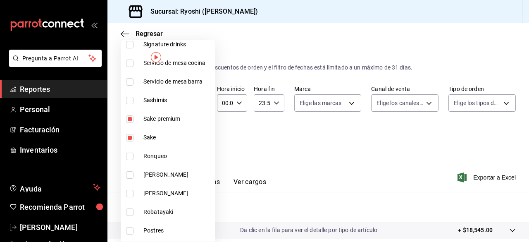
click at [437, 152] on div at bounding box center [264, 121] width 529 height 242
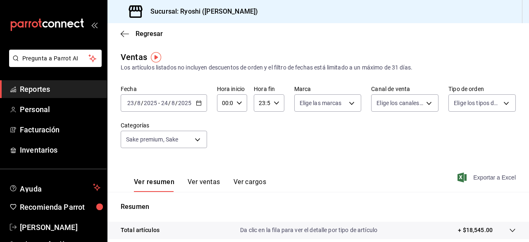
click at [473, 176] on span "Exportar a Excel" at bounding box center [487, 177] width 57 height 10
click at [200, 136] on body "Pregunta a Parrot AI Reportes Personal Facturación Inventarios Ayuda Recomienda…" at bounding box center [264, 121] width 529 height 242
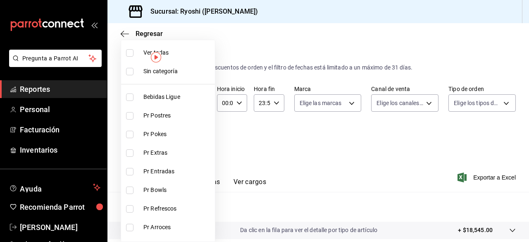
click at [129, 58] on li "Ver todas" at bounding box center [168, 52] width 94 height 19
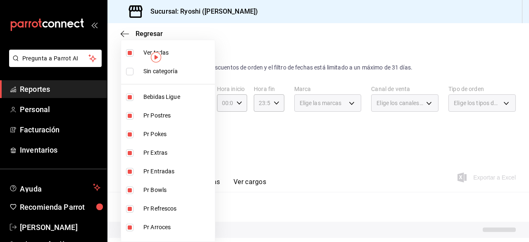
click at [129, 58] on li "Ver todas" at bounding box center [168, 52] width 94 height 19
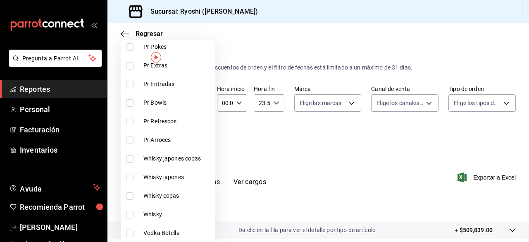
scroll to position [88, 0]
click at [126, 158] on input "checkbox" at bounding box center [129, 157] width 7 height 7
click at [128, 173] on input "checkbox" at bounding box center [129, 176] width 7 height 7
click at [130, 199] on li "Whisky copas" at bounding box center [168, 194] width 94 height 19
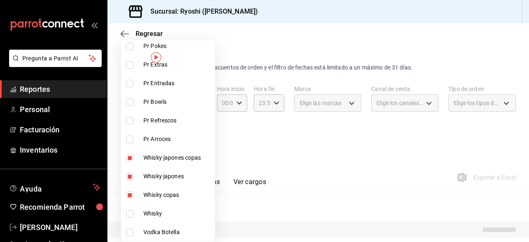
click at [130, 210] on input "checkbox" at bounding box center [129, 213] width 7 height 7
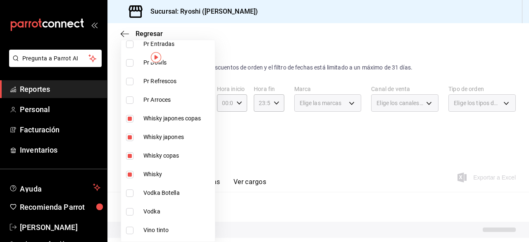
scroll to position [138, 0]
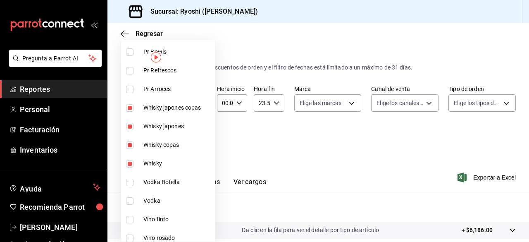
click at [130, 185] on li "Vodka Botella" at bounding box center [168, 182] width 94 height 19
click at [126, 198] on input "checkbox" at bounding box center [129, 200] width 7 height 7
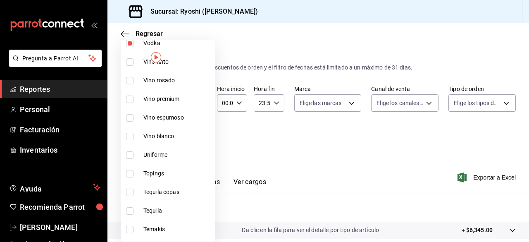
scroll to position [298, 0]
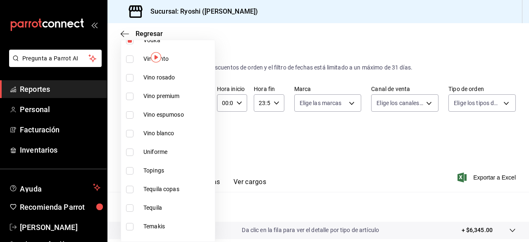
click at [127, 193] on li "Tequila copas" at bounding box center [168, 189] width 94 height 19
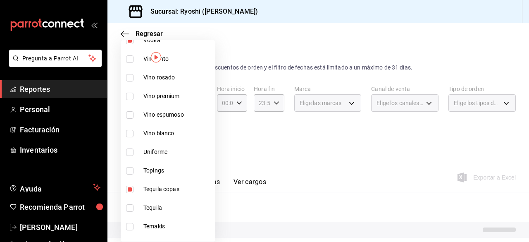
click at [126, 204] on input "checkbox" at bounding box center [129, 207] width 7 height 7
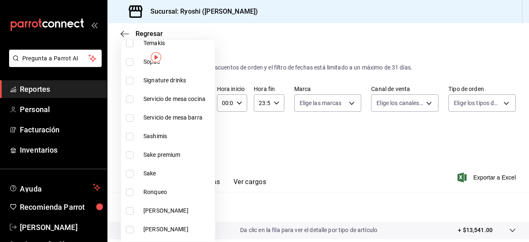
scroll to position [510, 0]
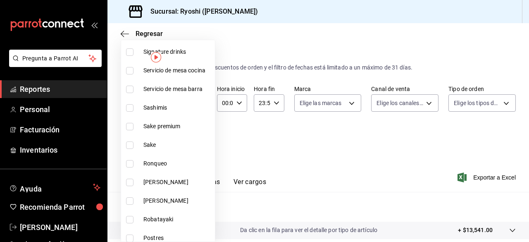
click at [128, 180] on input "checkbox" at bounding box center [129, 181] width 7 height 7
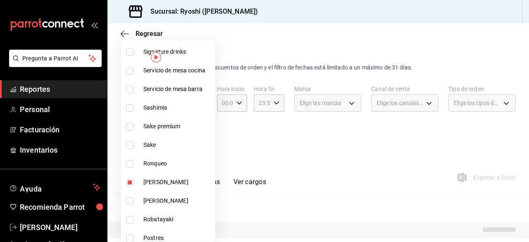
click at [129, 198] on input "checkbox" at bounding box center [129, 200] width 7 height 7
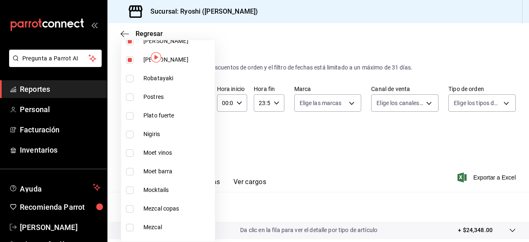
scroll to position [655, 0]
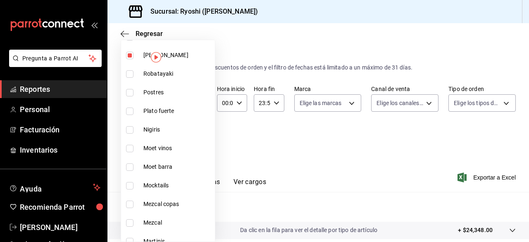
click at [129, 199] on li "Mezcal copas" at bounding box center [168, 204] width 94 height 19
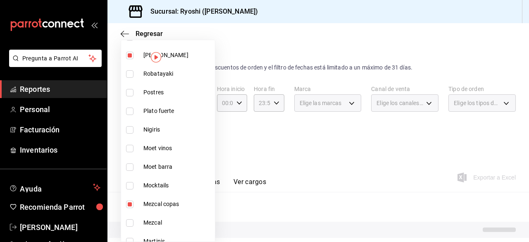
click at [129, 220] on input "checkbox" at bounding box center [129, 222] width 7 height 7
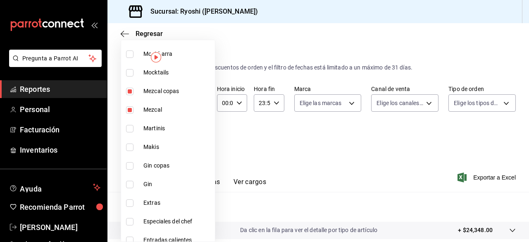
scroll to position [769, 0]
click at [130, 166] on input "checkbox" at bounding box center [129, 164] width 7 height 7
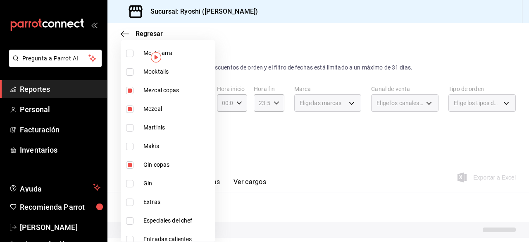
click at [130, 183] on input "checkbox" at bounding box center [129, 183] width 7 height 7
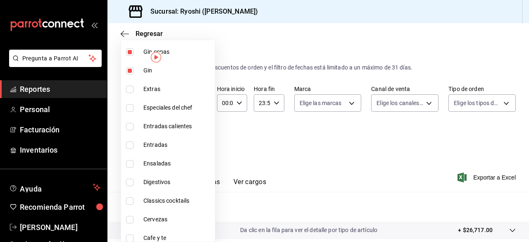
scroll to position [883, 0]
click at [130, 183] on input "checkbox" at bounding box center [129, 180] width 7 height 7
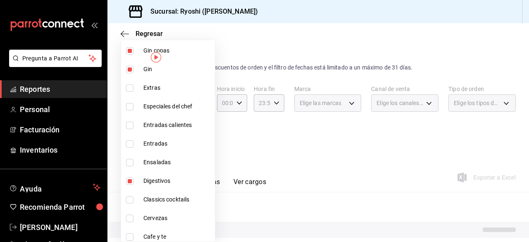
click at [130, 218] on input "checkbox" at bounding box center [129, 217] width 7 height 7
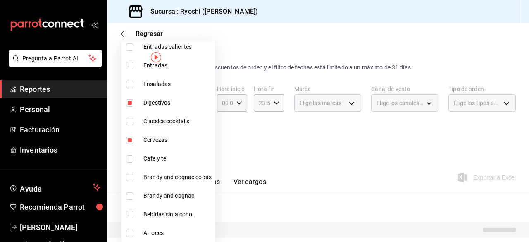
scroll to position [961, 0]
click at [127, 176] on input "checkbox" at bounding box center [129, 176] width 7 height 7
click at [130, 192] on input "checkbox" at bounding box center [129, 195] width 7 height 7
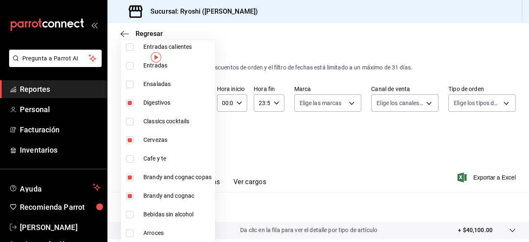
click at [316, 157] on div at bounding box center [264, 121] width 529 height 242
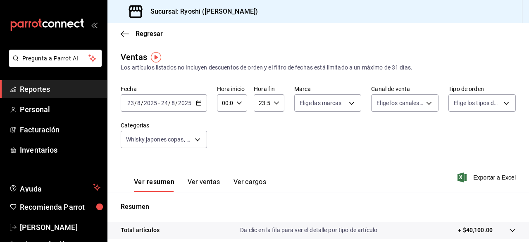
click at [202, 104] on div "[DATE] [DATE] - [DATE] [DATE]" at bounding box center [164, 102] width 86 height 17
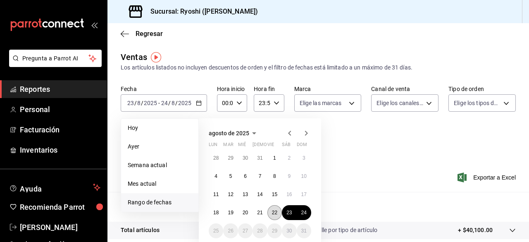
click at [271, 210] on button "22" at bounding box center [274, 212] width 14 height 15
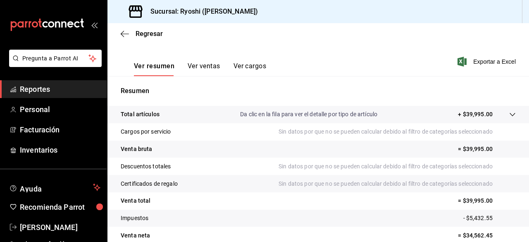
scroll to position [154, 0]
